Goal: Task Accomplishment & Management: Manage account settings

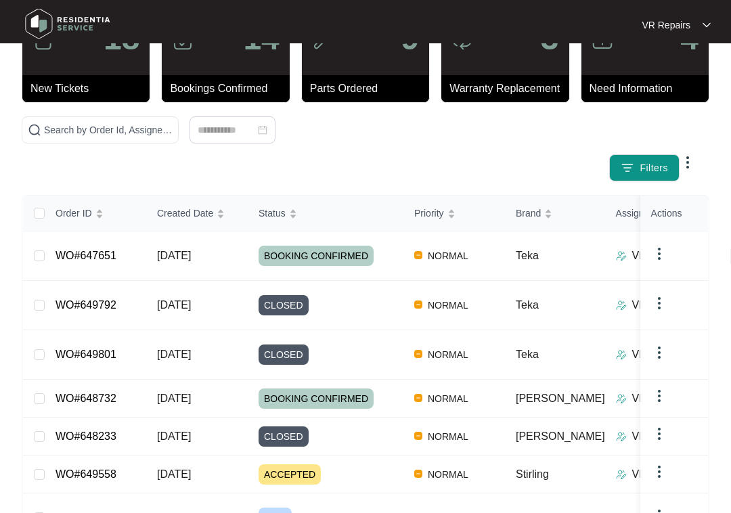
scroll to position [81, 0]
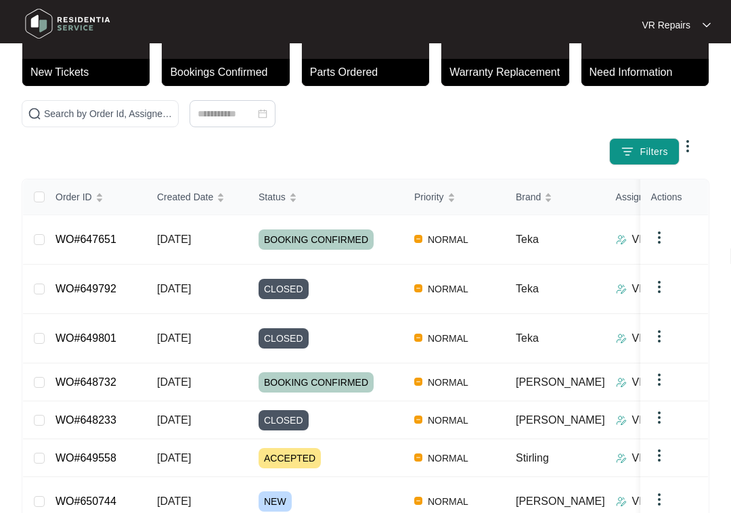
click at [108, 234] on link "WO#647651" at bounding box center [86, 240] width 61 height 12
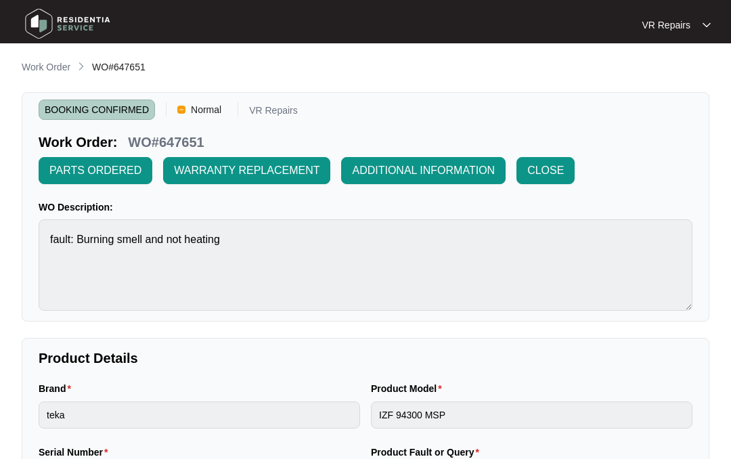
click at [446, 169] on span "ADDITIONAL INFORMATION" at bounding box center [423, 171] width 143 height 16
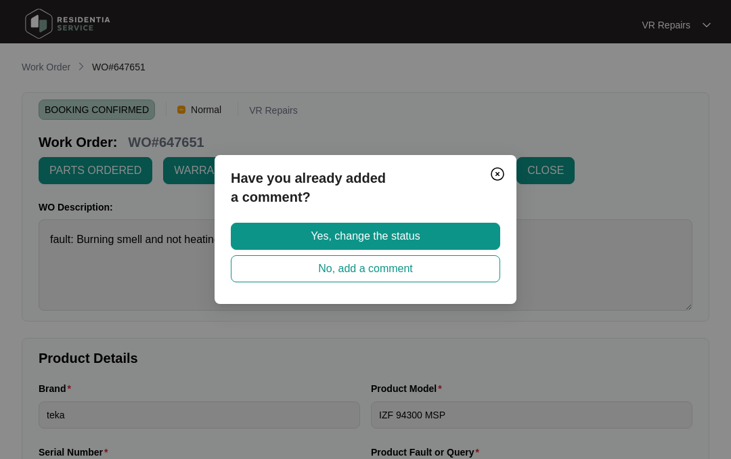
click at [455, 227] on button "Yes, change the status" at bounding box center [366, 236] width 270 height 27
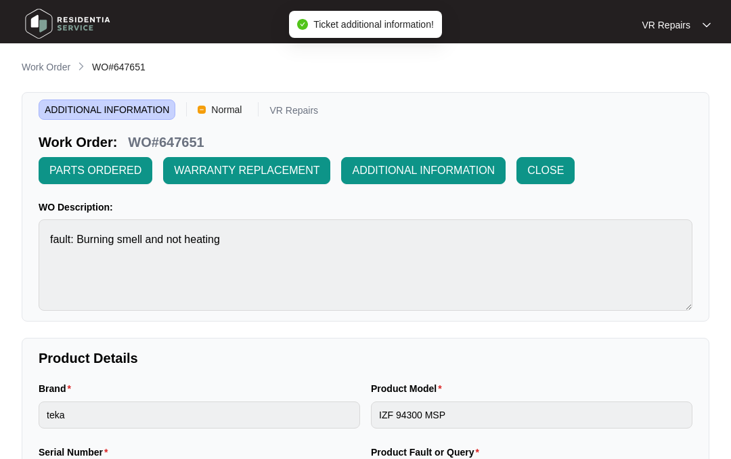
click at [43, 66] on p "Work Order" at bounding box center [46, 67] width 49 height 14
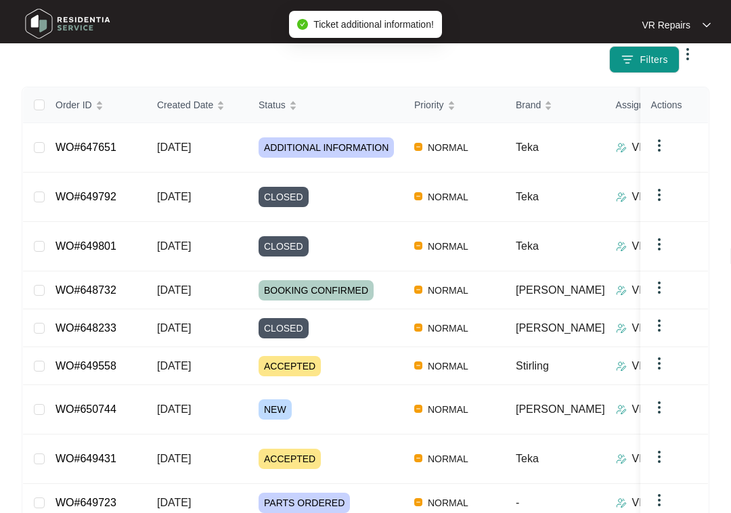
scroll to position [174, 0]
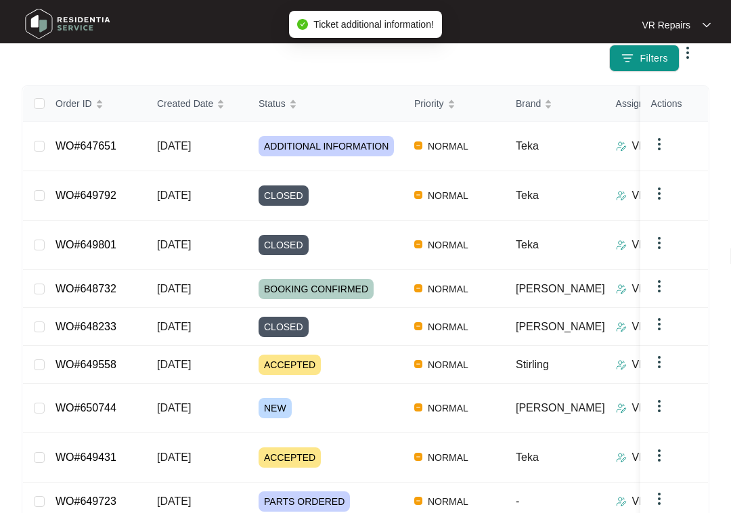
click at [112, 402] on link "WO#650744" at bounding box center [86, 408] width 61 height 12
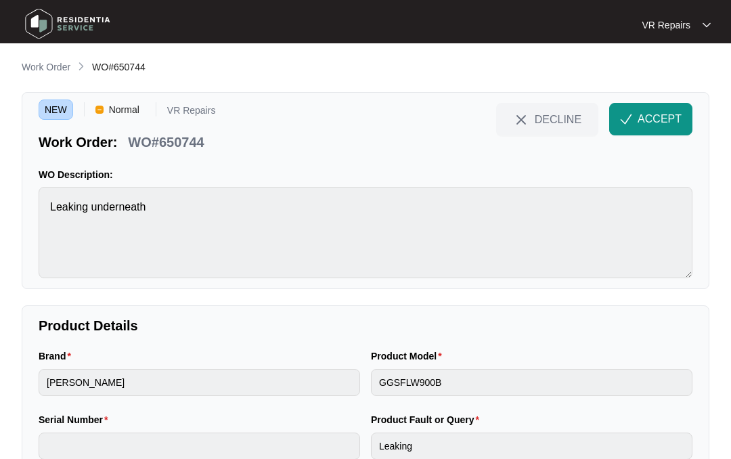
click at [655, 114] on span "ACCEPT" at bounding box center [660, 119] width 44 height 16
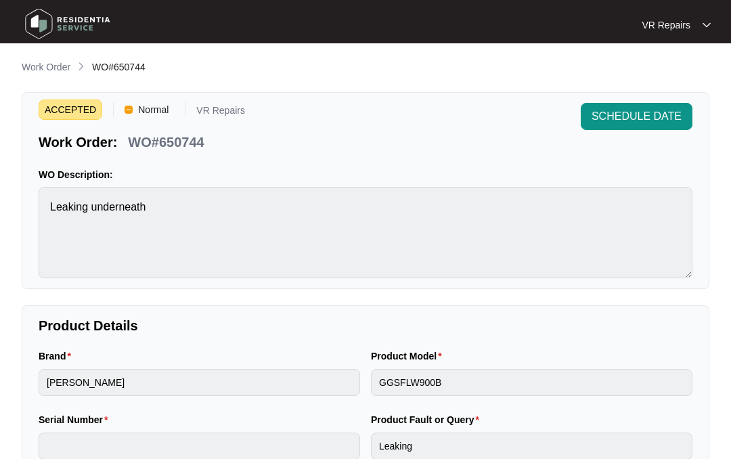
click at [37, 57] on main "**********" at bounding box center [365, 464] width 731 height 929
click at [45, 60] on p "Work Order" at bounding box center [46, 67] width 49 height 14
